Goal: Information Seeking & Learning: Learn about a topic

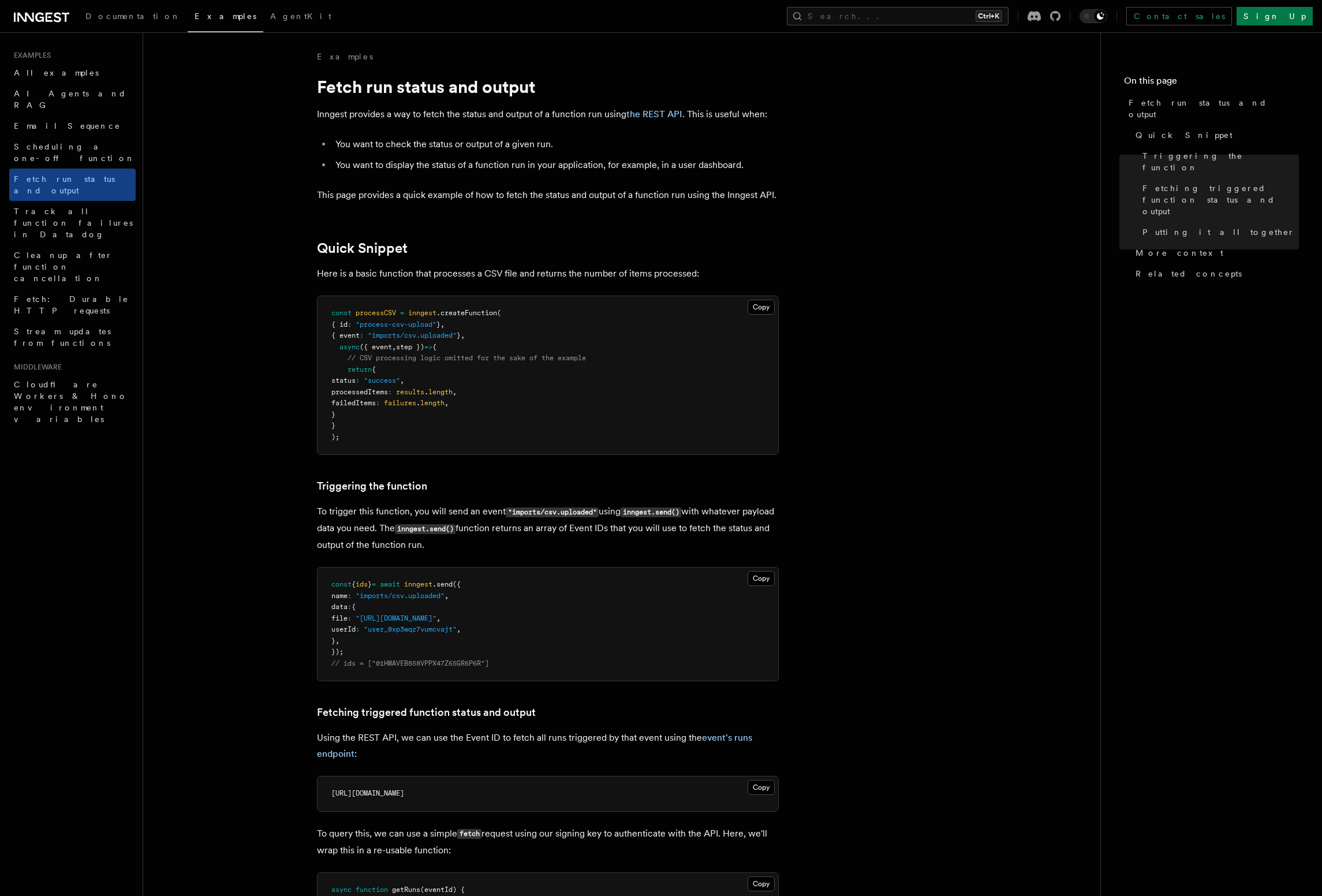
scroll to position [1250, 0]
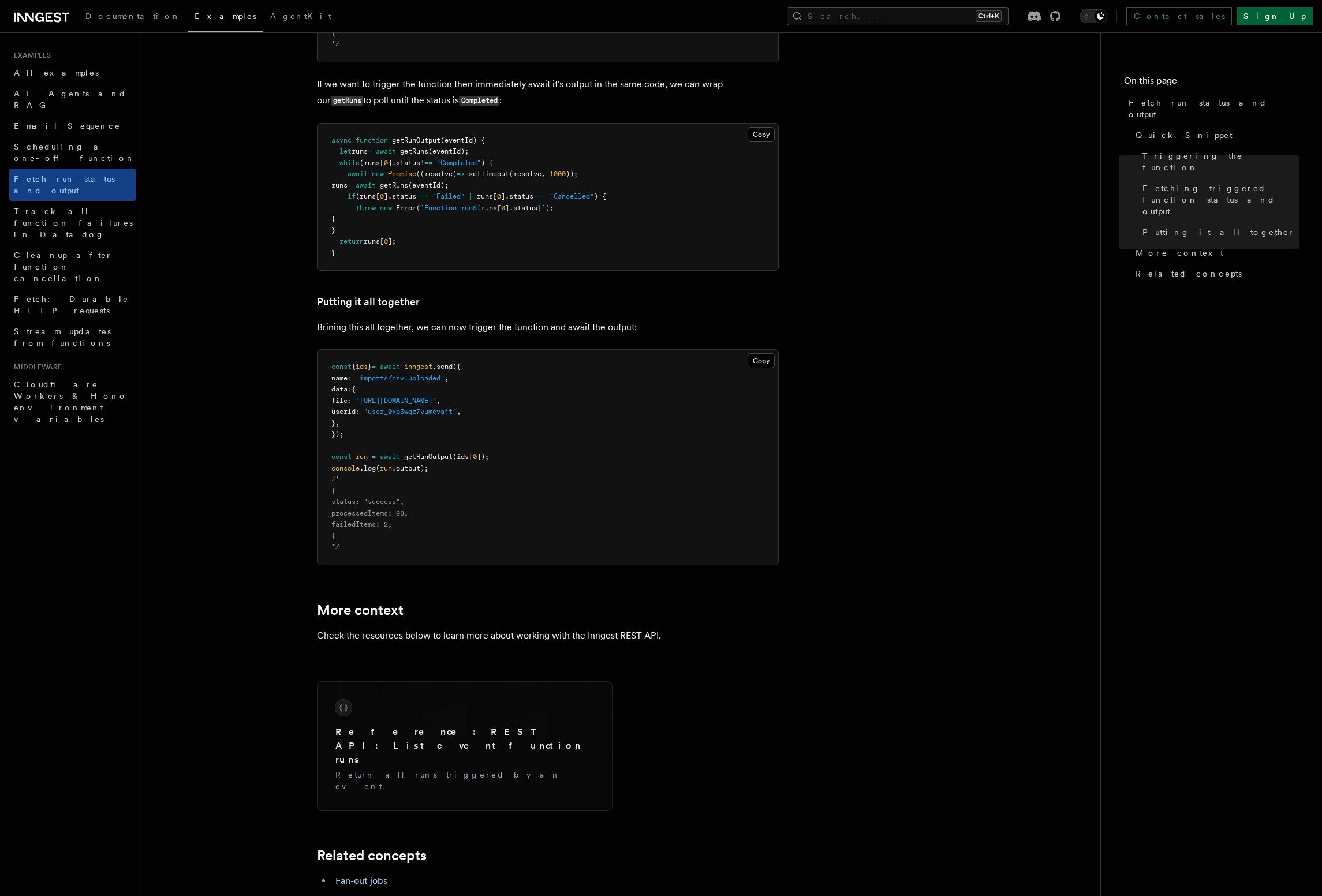
click at [1286, 19] on link "Sign Up" at bounding box center [1274, 16] width 76 height 18
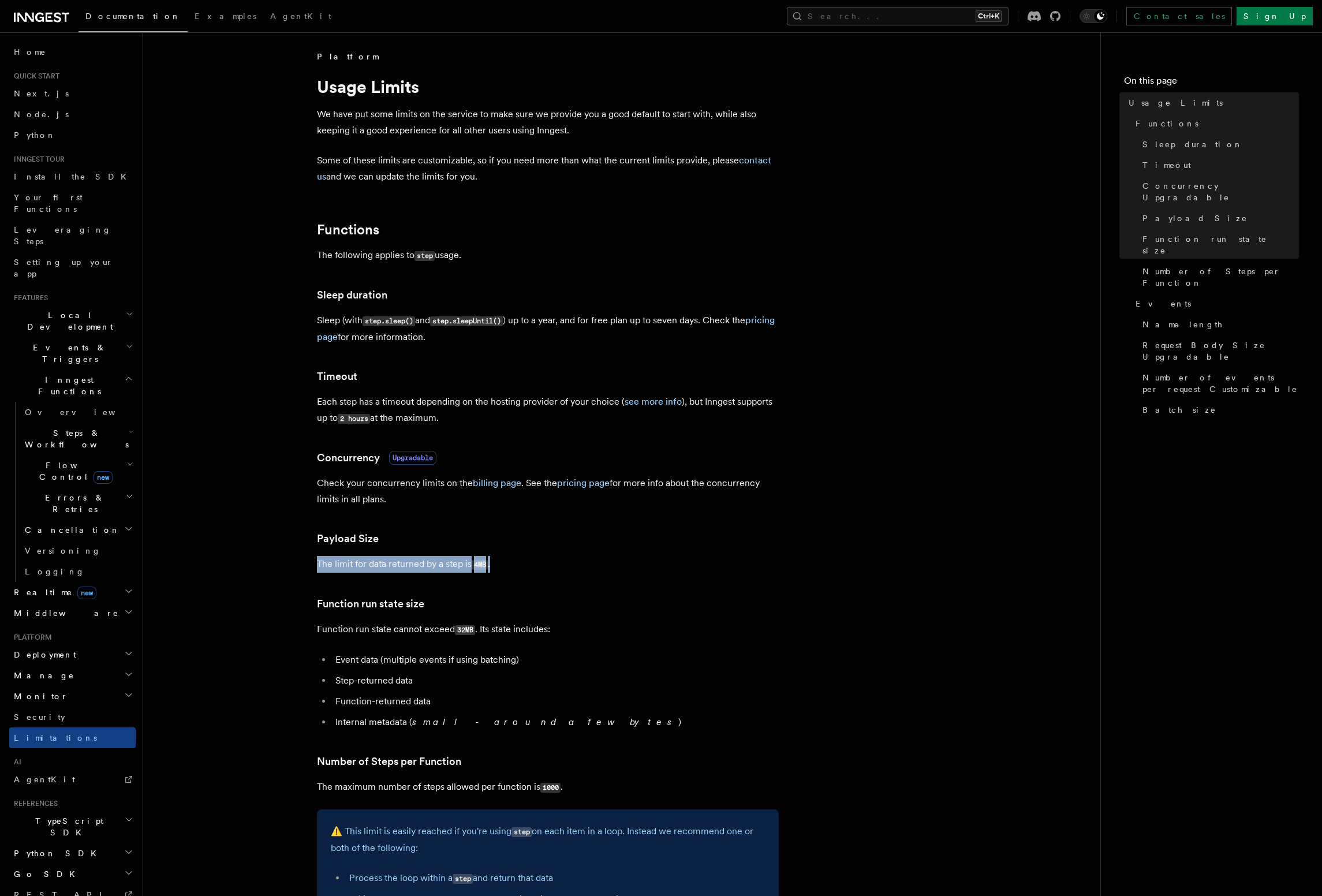
drag, startPoint x: 318, startPoint y: 565, endPoint x: 518, endPoint y: 569, distance: 200.0
click at [518, 569] on p "The limit for data returned by a step is 4MB ." at bounding box center [548, 564] width 462 height 17
click at [481, 565] on code "4MB" at bounding box center [479, 564] width 16 height 10
drag, startPoint x: 481, startPoint y: 565, endPoint x: 519, endPoint y: 565, distance: 38.0
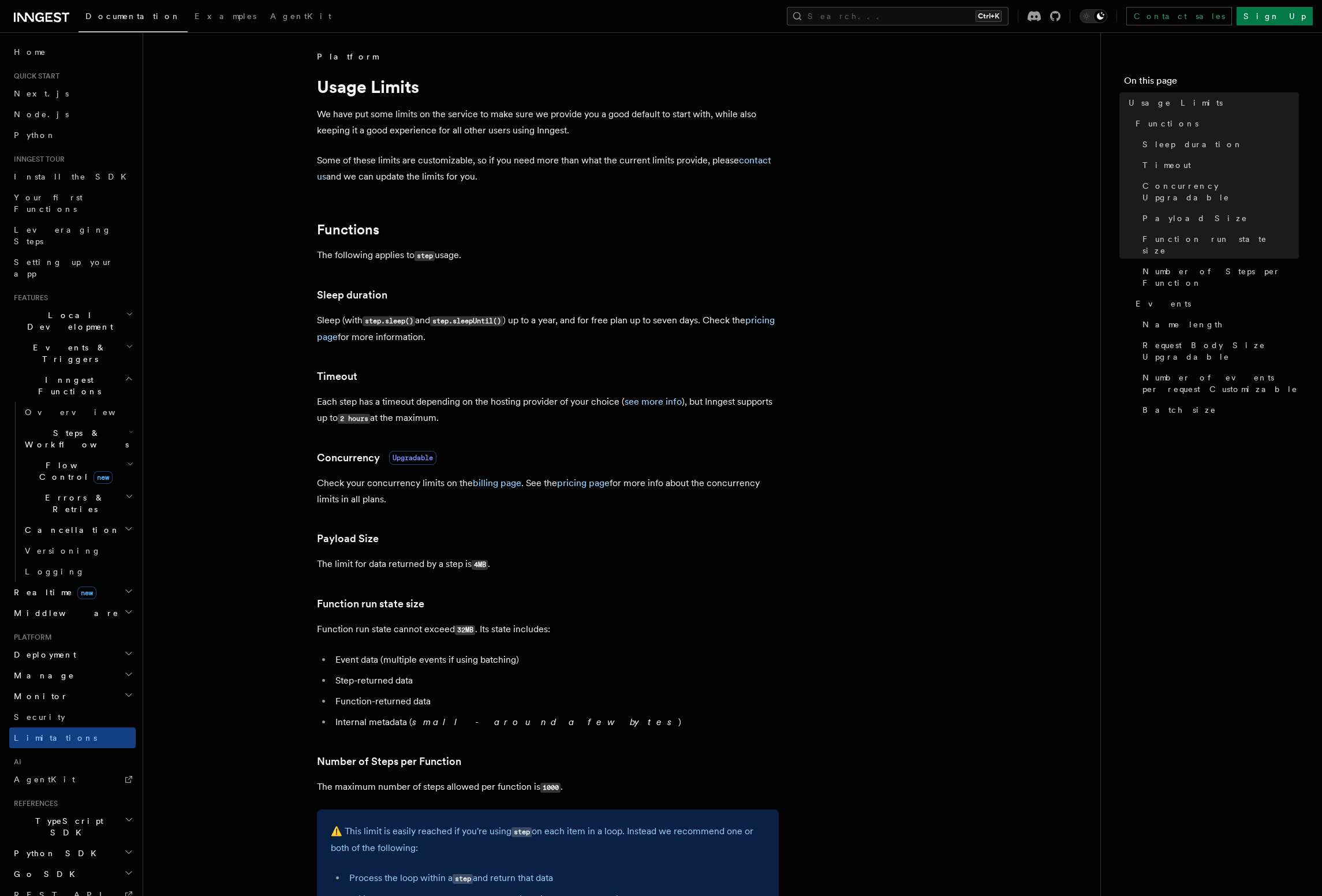
click at [484, 565] on code "4MB" at bounding box center [479, 564] width 16 height 10
click at [740, 549] on article "Platform Usage Limits We have put some limits on the service to make sure we pr…" at bounding box center [622, 842] width 920 height 1583
drag, startPoint x: 318, startPoint y: 112, endPoint x: 558, endPoint y: 181, distance: 249.7
click at [558, 181] on article "Platform Usage Limits We have put some limits on the service to make sure we pr…" at bounding box center [622, 842] width 920 height 1583
click at [486, 259] on p "The following applies to step usage." at bounding box center [548, 255] width 462 height 17
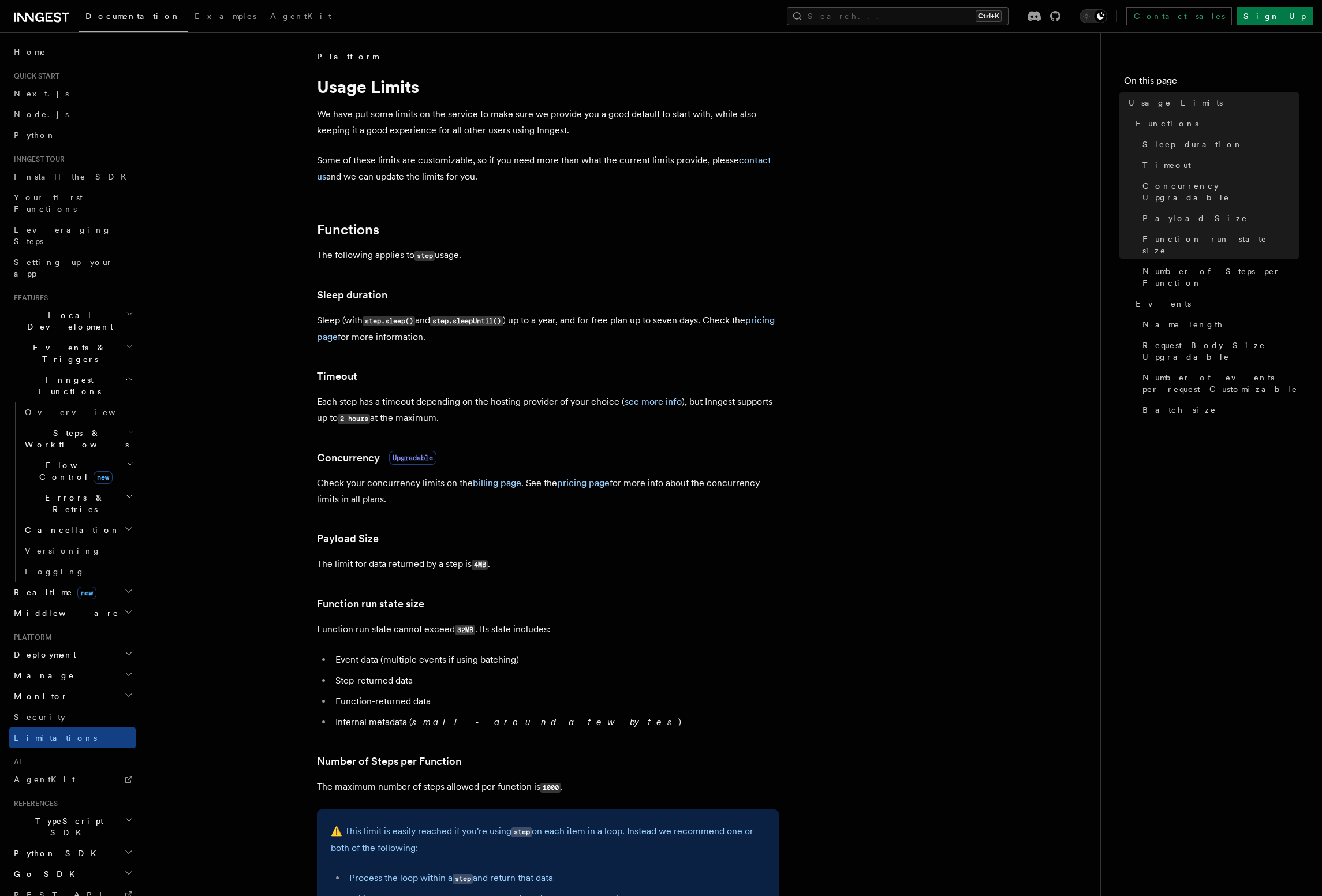
drag, startPoint x: 329, startPoint y: 253, endPoint x: 472, endPoint y: 257, distance: 143.1
click at [472, 257] on article "Platform Usage Limits We have put some limits on the service to make sure we pr…" at bounding box center [622, 842] width 920 height 1583
click at [472, 257] on p "The following applies to step usage." at bounding box center [548, 255] width 462 height 17
drag, startPoint x: 714, startPoint y: 321, endPoint x: 529, endPoint y: 320, distance: 185.0
click at [529, 320] on p "Sleep (with step.sleep() and step.sleepUntil() ) up to a year, and for free pla…" at bounding box center [548, 329] width 462 height 33
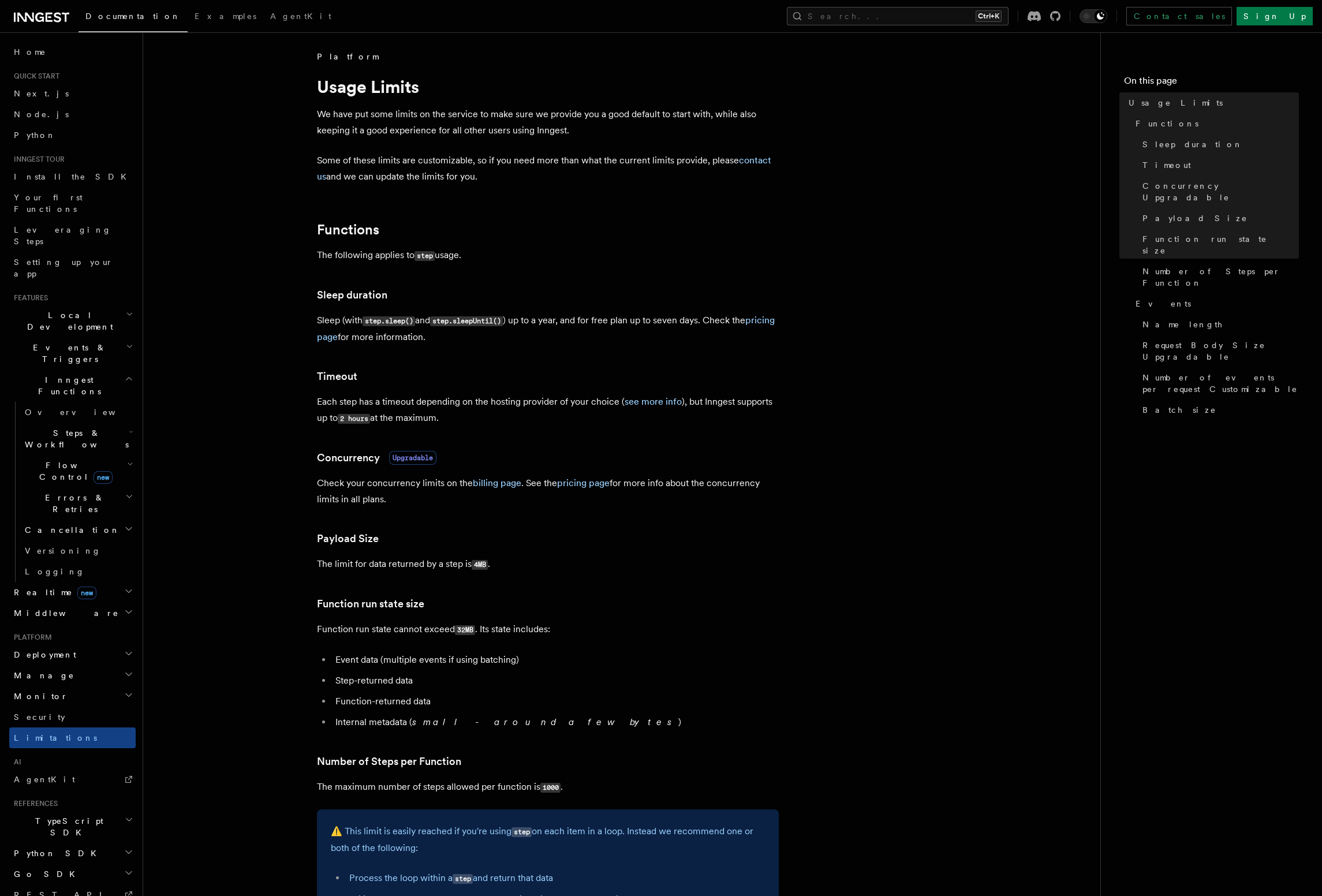
click at [804, 315] on article "Platform Usage Limits We have put some limits on the service to make sure we pr…" at bounding box center [622, 842] width 920 height 1583
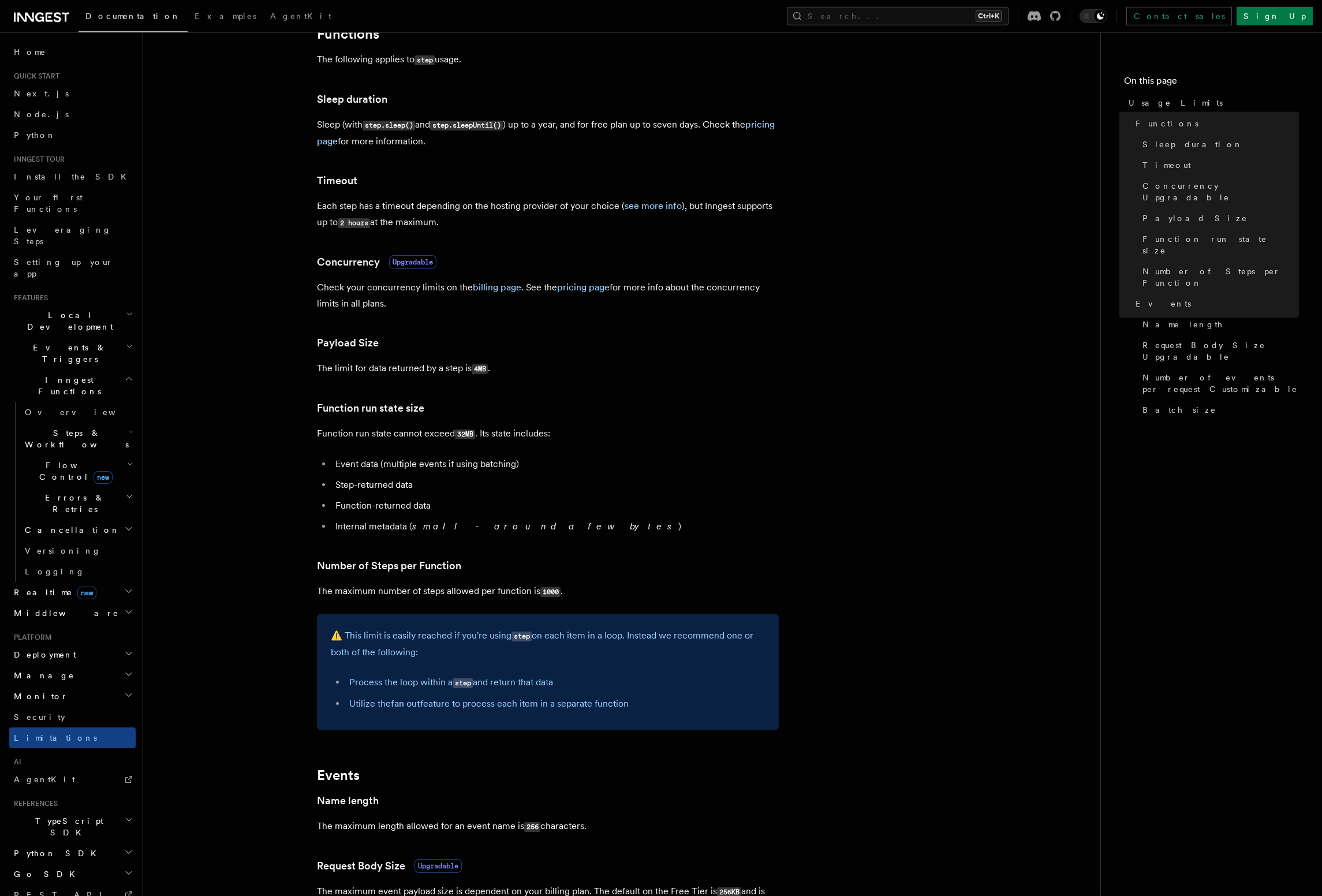
scroll to position [198, 0]
drag, startPoint x: 366, startPoint y: 125, endPoint x: 507, endPoint y: 128, distance: 141.0
click at [507, 128] on p "Sleep (with step.sleep() and step.sleepUntil() ) up to a year, and for free pla…" at bounding box center [548, 132] width 462 height 33
click at [503, 128] on code "step.sleepUntil()" at bounding box center [467, 123] width 72 height 10
drag, startPoint x: 313, startPoint y: 367, endPoint x: 497, endPoint y: 367, distance: 184.0
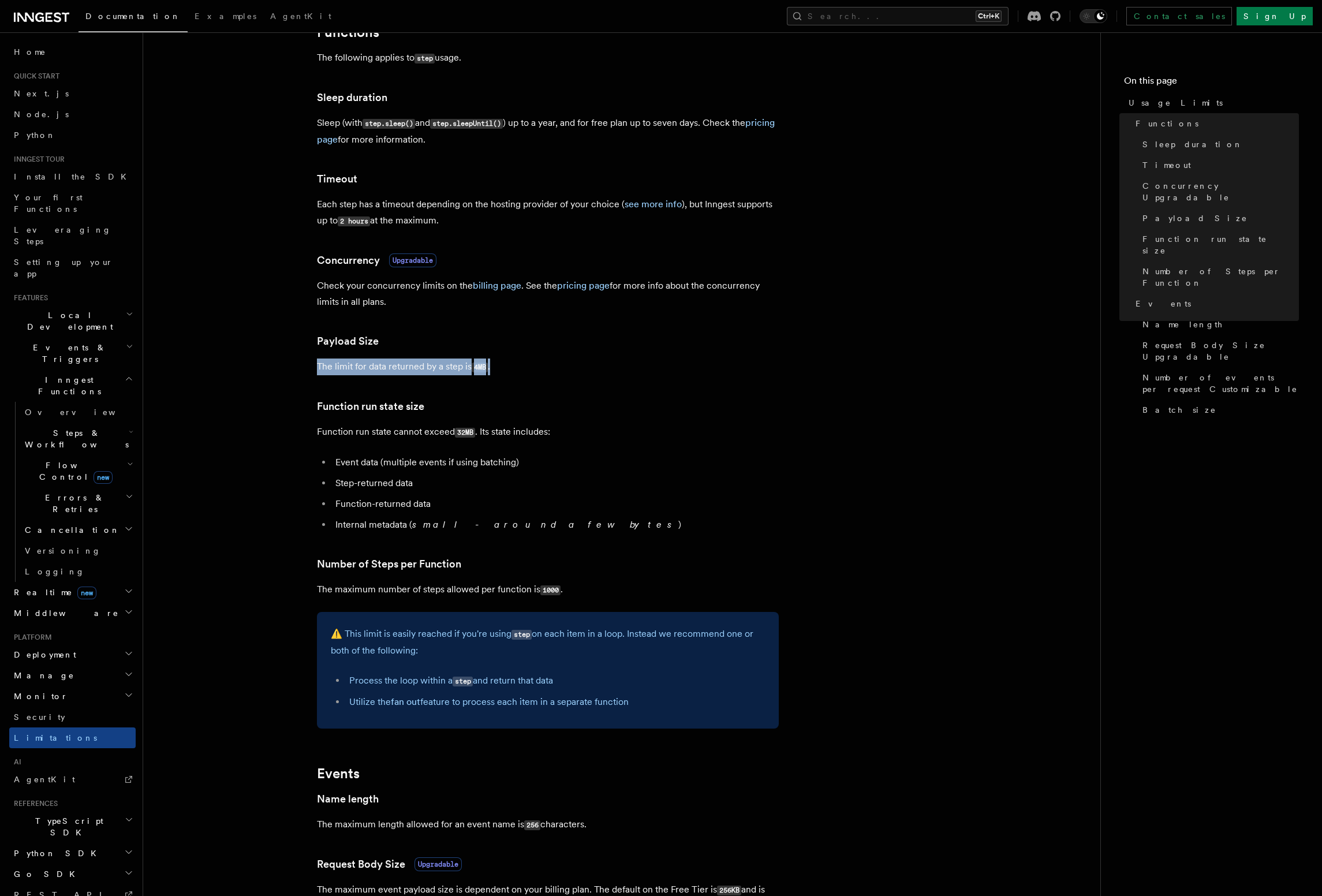
click at [497, 367] on article "Platform Usage Limits We have put some limits on the service to make sure we pr…" at bounding box center [622, 644] width 920 height 1583
click at [531, 343] on h3 "Payload Size" at bounding box center [548, 341] width 462 height 16
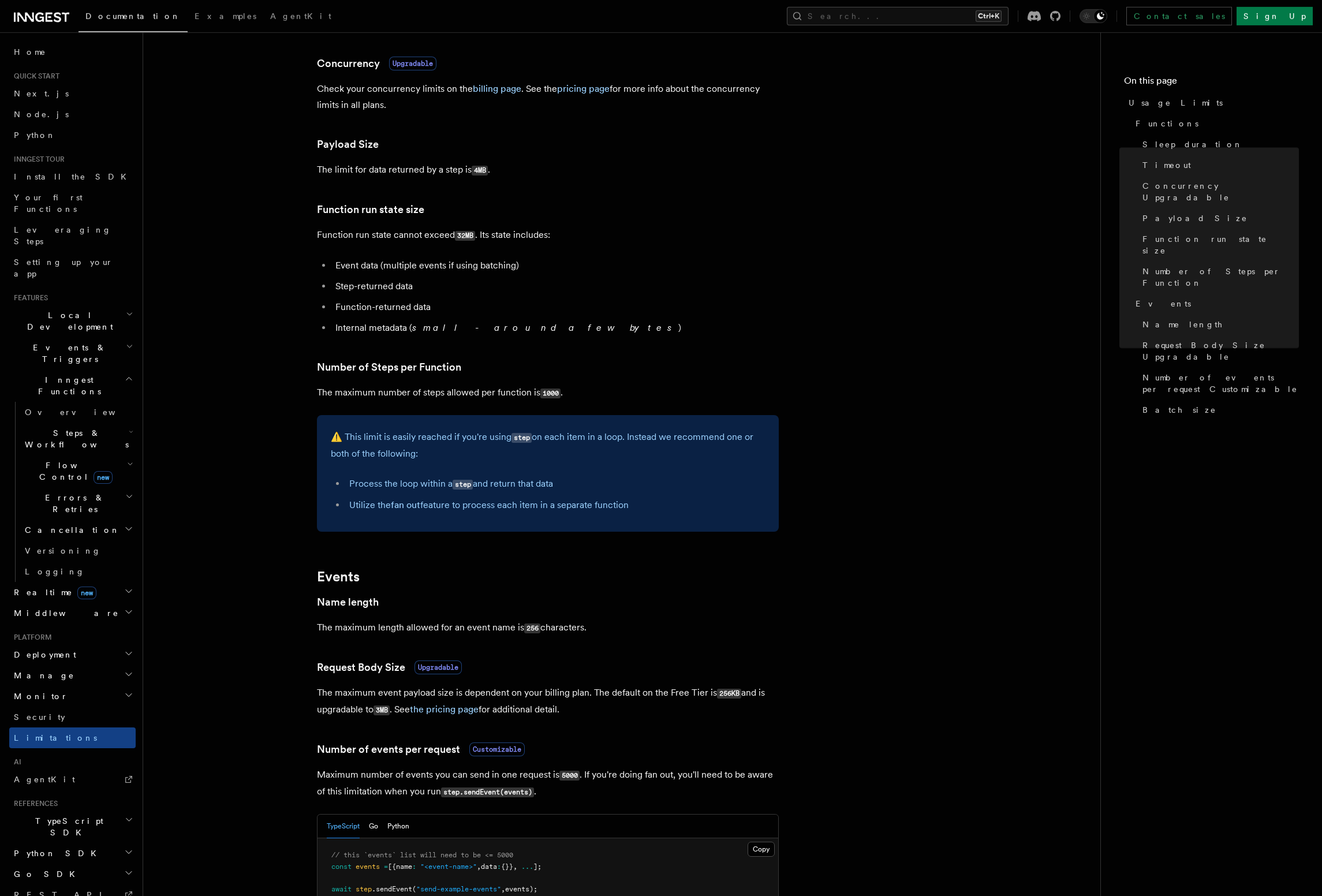
scroll to position [395, 0]
click at [466, 229] on p "Function run state cannot exceed 32MB . Its state includes:" at bounding box center [548, 234] width 462 height 17
click at [464, 232] on code "32MB" at bounding box center [465, 234] width 20 height 10
click at [465, 232] on code "32MB" at bounding box center [465, 234] width 20 height 10
click at [781, 236] on article "Platform Usage Limits We have put some limits on the service to make sure we pr…" at bounding box center [622, 447] width 920 height 1583
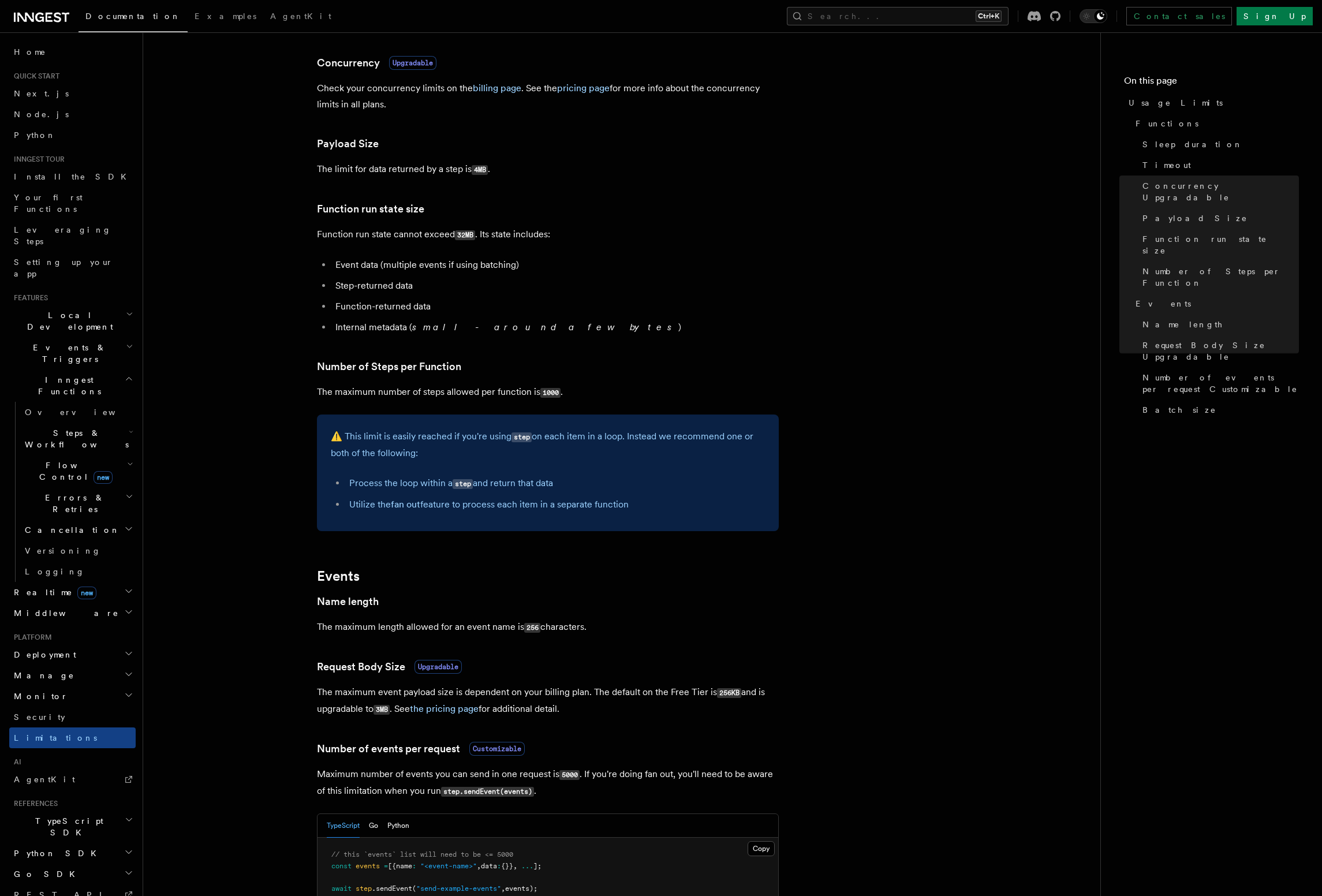
click at [367, 268] on li "Event data (multiple events if using batching)" at bounding box center [555, 264] width 447 height 16
click at [554, 269] on li "Event data (multiple events if using batching)" at bounding box center [555, 264] width 447 height 16
drag, startPoint x: 336, startPoint y: 268, endPoint x: 525, endPoint y: 270, distance: 189.0
click at [525, 270] on li "Event data (multiple events if using batching)" at bounding box center [555, 264] width 447 height 16
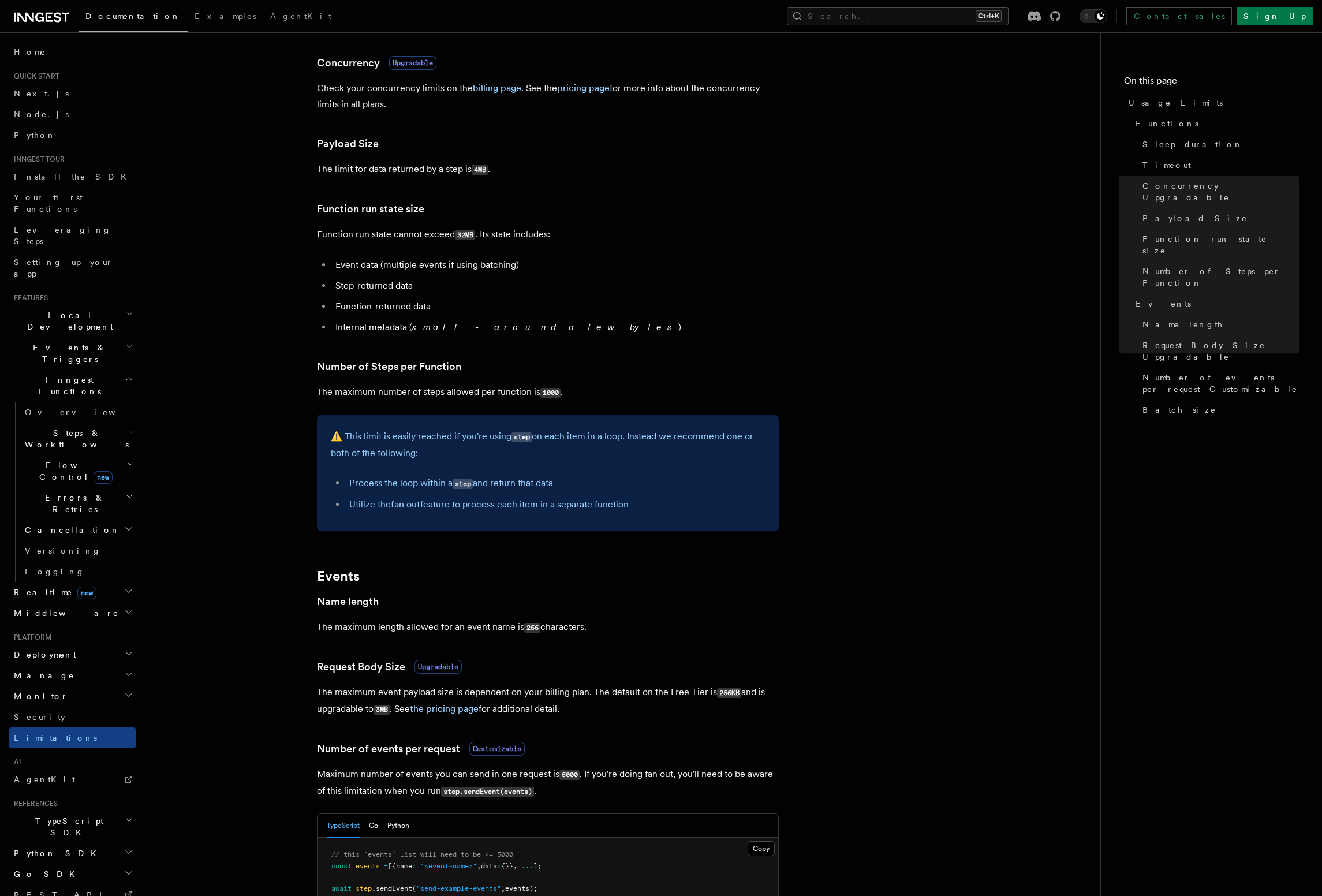
click at [525, 270] on li "Event data (multiple events if using batching)" at bounding box center [555, 264] width 447 height 16
drag, startPoint x: 334, startPoint y: 334, endPoint x: 407, endPoint y: 331, distance: 73.1
click at [407, 331] on li "Internal metadata ( small - around a few bytes )" at bounding box center [555, 327] width 447 height 16
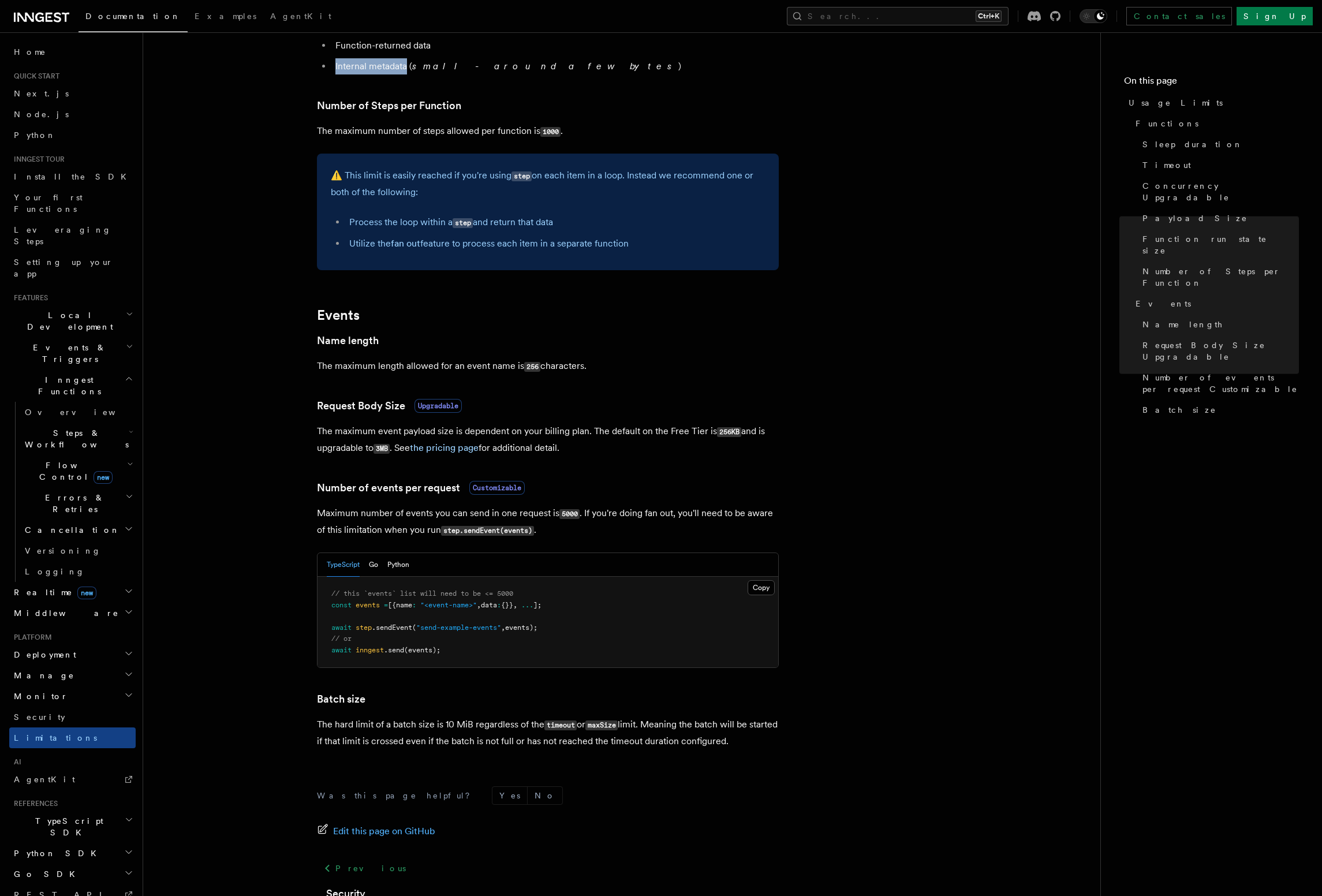
scroll to position [658, 0]
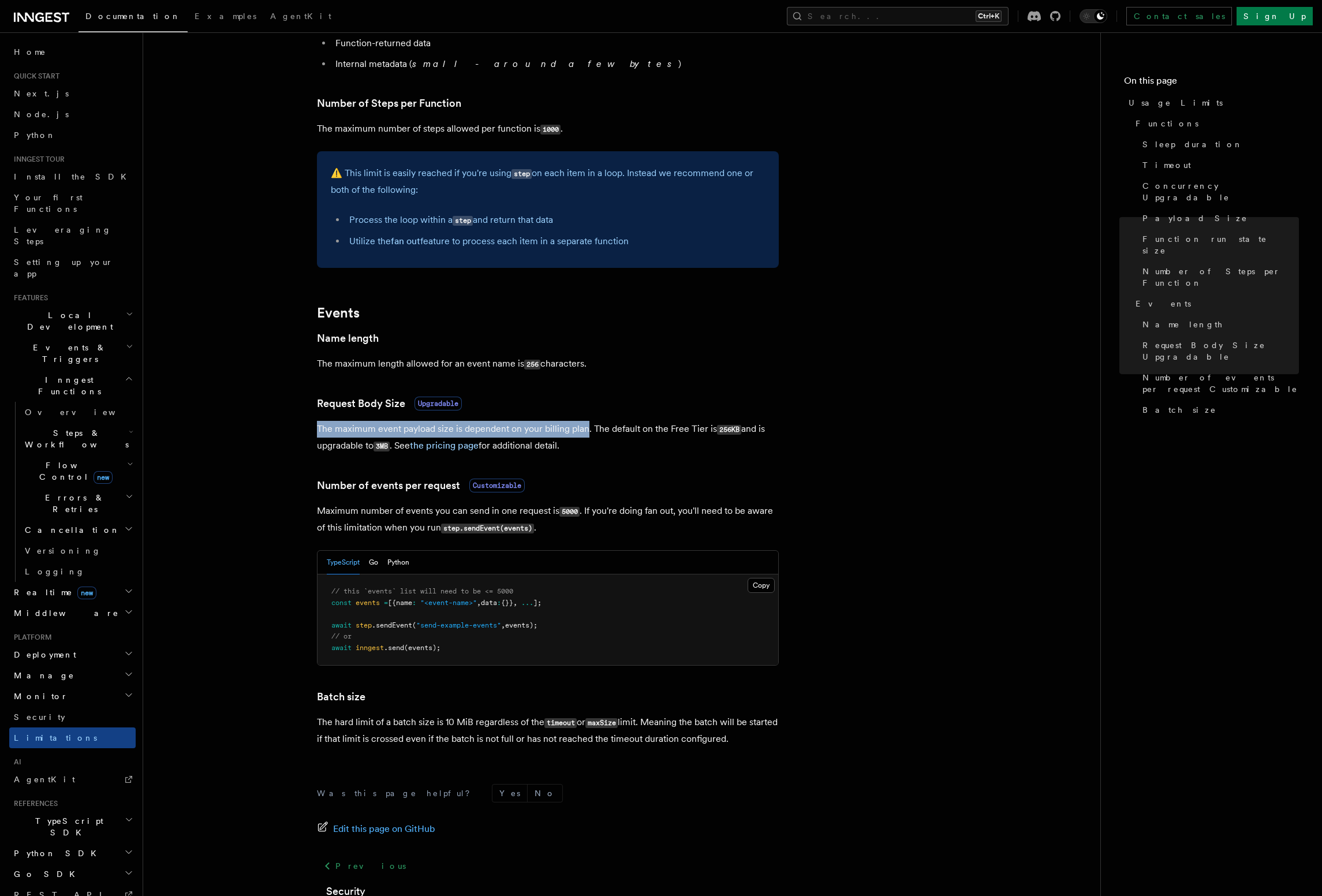
drag, startPoint x: 317, startPoint y: 434, endPoint x: 588, endPoint y: 434, distance: 271.0
click at [588, 434] on p "The maximum event payload size is dependent on your billing plan. The default o…" at bounding box center [548, 437] width 462 height 34
click at [329, 430] on p "The maximum event payload size is dependent on your billing plan. The default o…" at bounding box center [548, 437] width 462 height 34
drag, startPoint x: 306, startPoint y: 432, endPoint x: 590, endPoint y: 434, distance: 284.0
click at [590, 434] on article "Platform Usage Limits We have put some limits on the service to make sure we pr…" at bounding box center [622, 184] width 920 height 1583
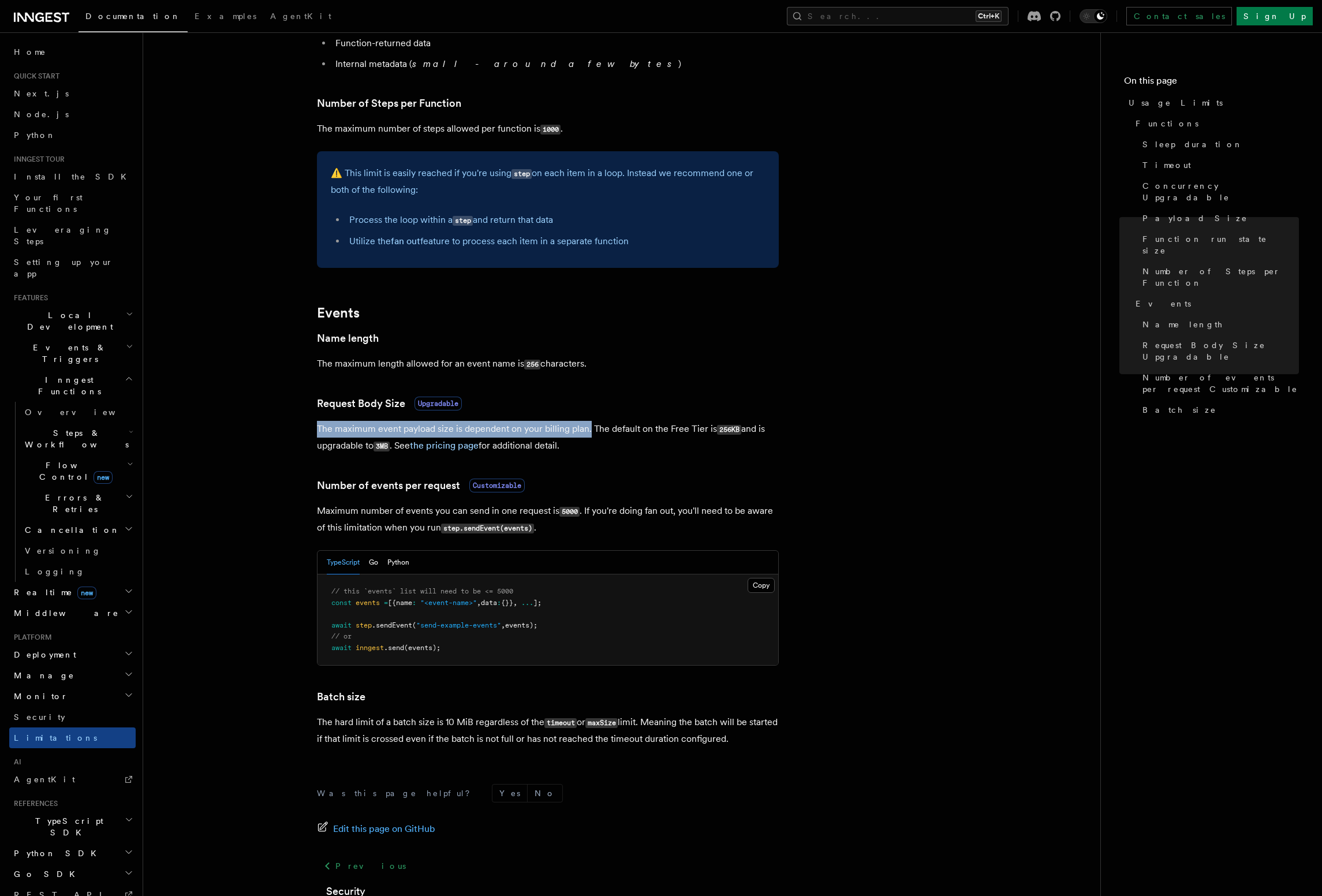
click at [590, 434] on p "The maximum event payload size is dependent on your billing plan. The default o…" at bounding box center [548, 437] width 462 height 34
drag, startPoint x: 378, startPoint y: 433, endPoint x: 453, endPoint y: 435, distance: 75.0
click at [453, 435] on p "The maximum event payload size is dependent on your billing plan. The default o…" at bounding box center [548, 437] width 462 height 34
drag, startPoint x: 304, startPoint y: 437, endPoint x: 527, endPoint y: 437, distance: 223.0
click at [527, 437] on article "Platform Usage Limits We have put some limits on the service to make sure we pr…" at bounding box center [622, 184] width 920 height 1583
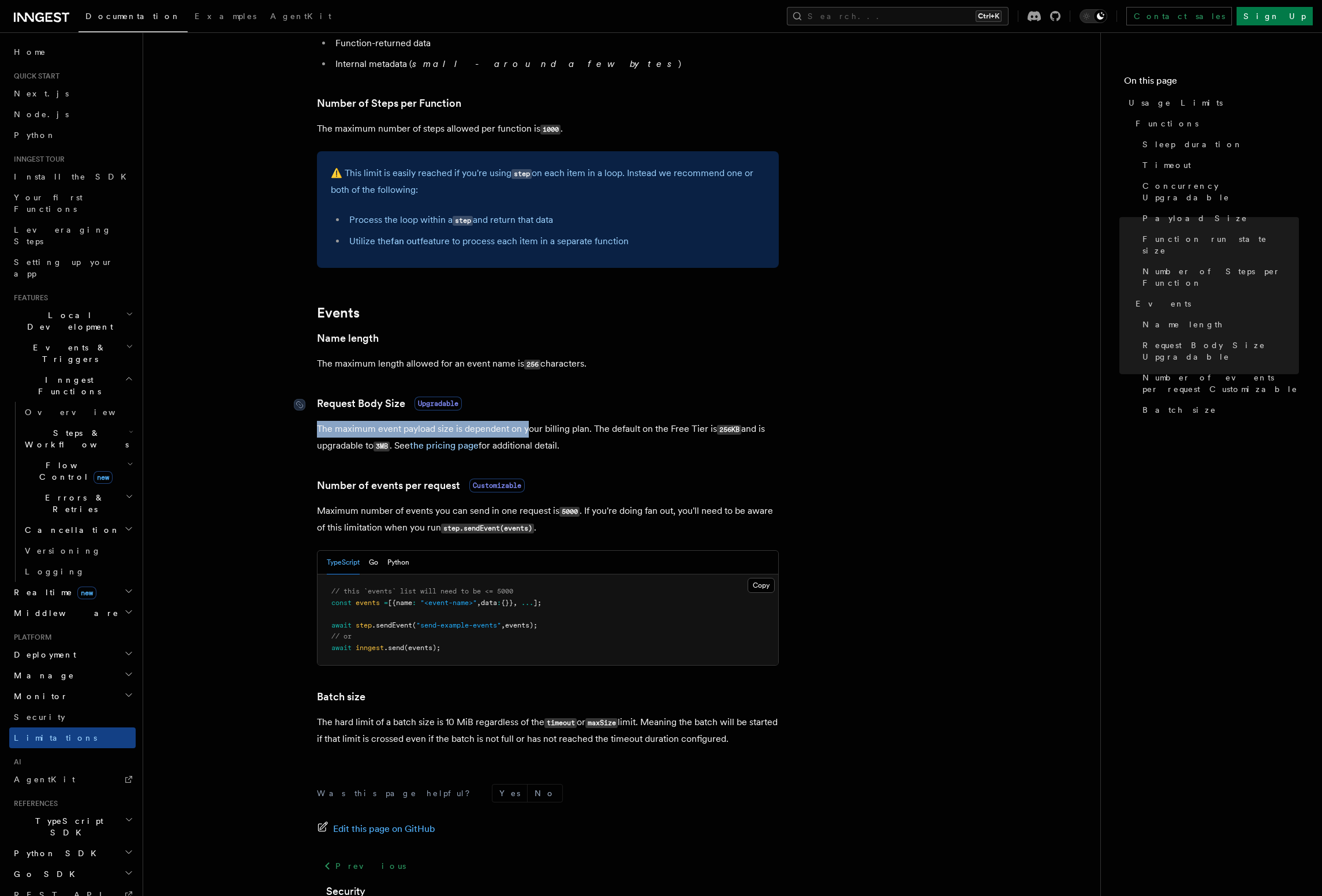
click at [451, 407] on span "Upgradable" at bounding box center [438, 404] width 47 height 14
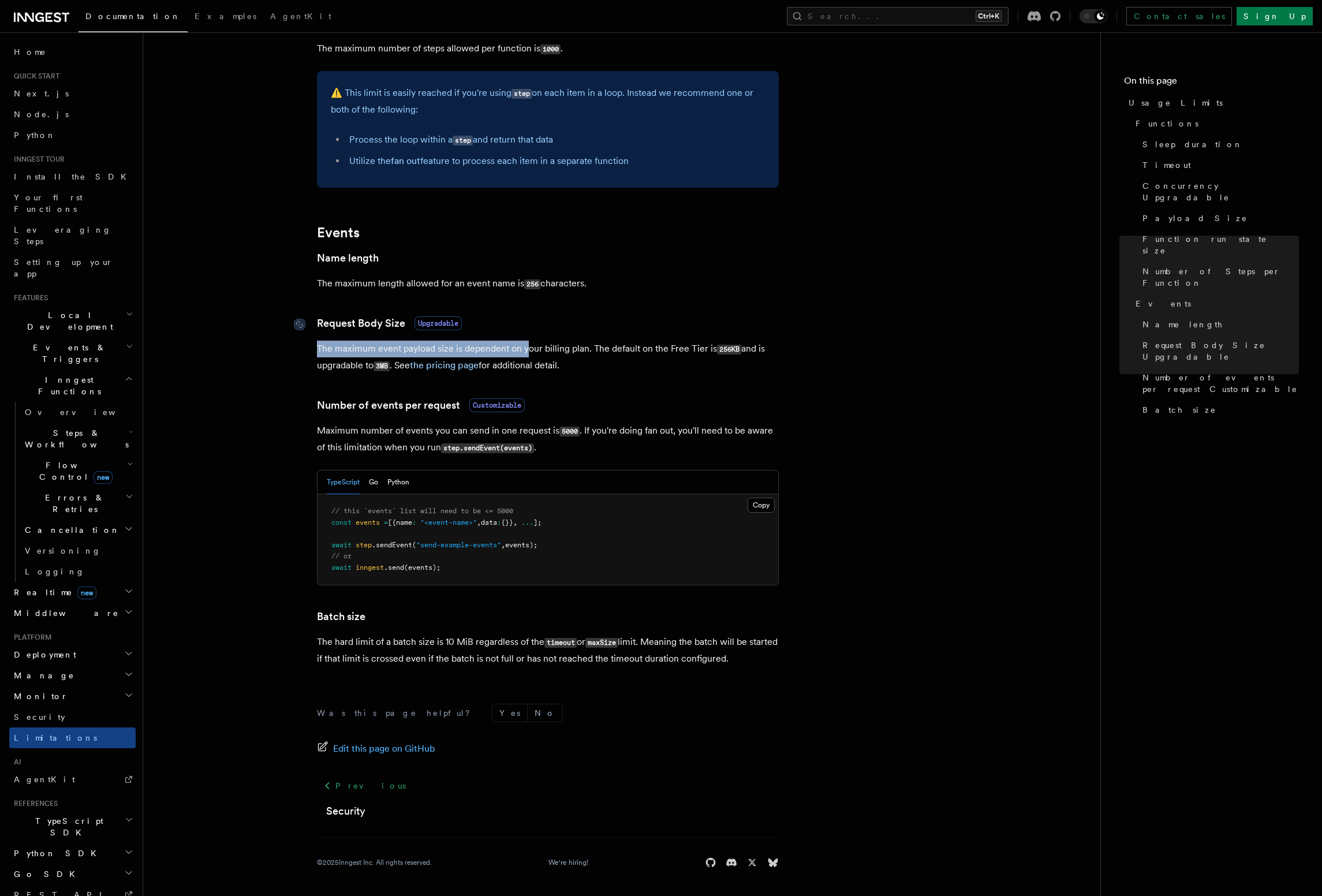
scroll to position [744, 0]
click at [733, 348] on code "256KB" at bounding box center [729, 349] width 24 height 10
